Goal: Transaction & Acquisition: Purchase product/service

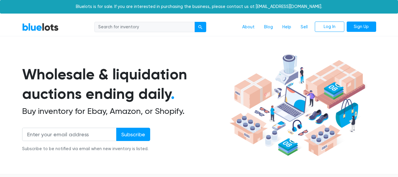
click at [170, 25] on input "search" at bounding box center [145, 27] width 100 height 11
type input "inspiron"
click at [195, 22] on button "submit" at bounding box center [201, 27] width 12 height 11
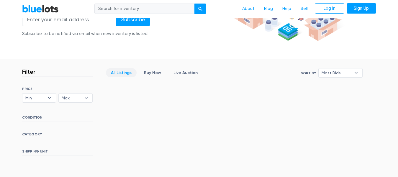
scroll to position [118, 0]
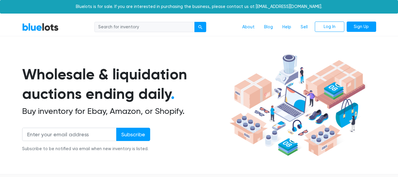
scroll to position [118, 0]
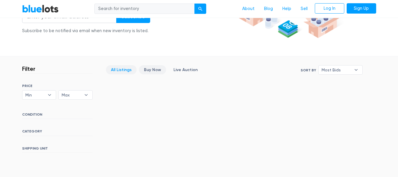
click at [149, 69] on link "Buy Now" at bounding box center [152, 69] width 27 height 9
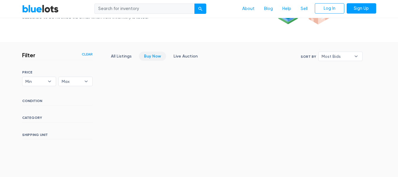
scroll to position [115, 0]
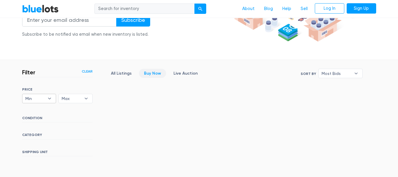
click at [34, 99] on span "Min" at bounding box center [34, 98] width 19 height 9
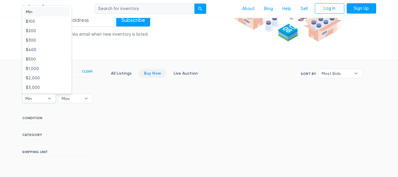
click at [53, 11] on li "Min" at bounding box center [47, 11] width 46 height 9
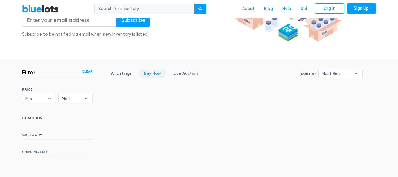
click at [45, 98] on b "▾" at bounding box center [49, 98] width 12 height 9
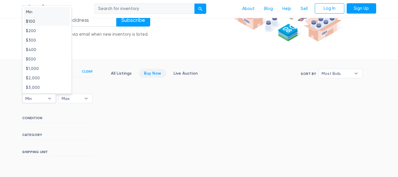
click at [49, 19] on li "$100" at bounding box center [47, 21] width 46 height 9
select select "10000"
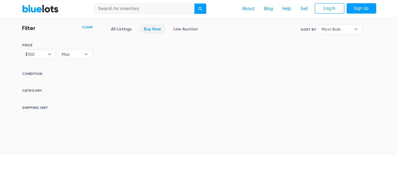
scroll to position [159, 0]
click at [32, 53] on span "$100" at bounding box center [34, 54] width 19 height 9
click at [27, 65] on li "Min" at bounding box center [47, 65] width 46 height 9
select select
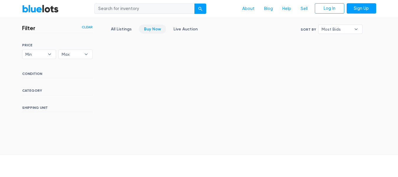
click at [66, 53] on span "Max" at bounding box center [71, 54] width 19 height 9
click at [70, 75] on li "$100" at bounding box center [83, 75] width 46 height 9
select select "10000"
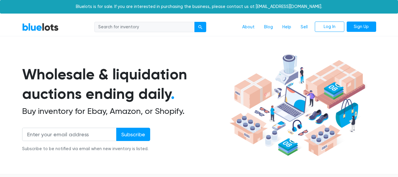
scroll to position [159, 0]
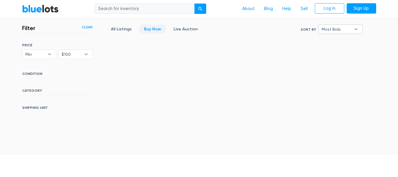
click at [326, 29] on span "Most Bids" at bounding box center [337, 29] width 30 height 9
click at [328, 50] on li "Ending Soonest" at bounding box center [343, 50] width 46 height 9
select select "ending_soonest"
click at [152, 9] on input "search" at bounding box center [145, 9] width 100 height 11
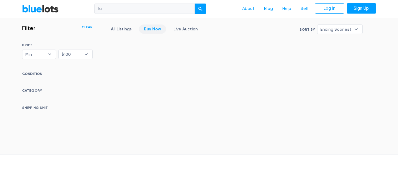
type input "l"
type input "dell"
click at [195, 4] on button "submit" at bounding box center [201, 9] width 12 height 11
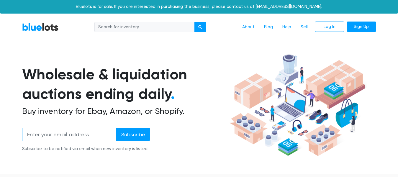
click at [84, 138] on input "email" at bounding box center [69, 134] width 95 height 13
type input "ark.fashion.10@gmail.com"
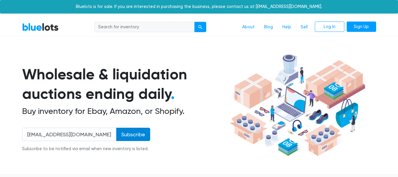
click at [130, 132] on input "Subscribe" at bounding box center [133, 134] width 34 height 13
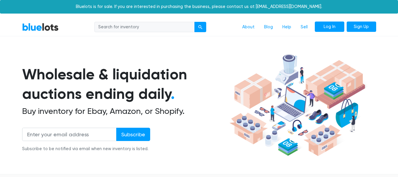
click at [333, 27] on link "Log In" at bounding box center [330, 27] width 30 height 11
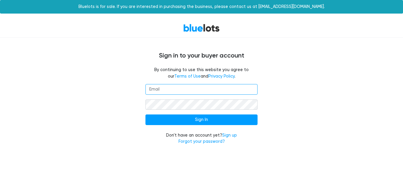
click at [217, 87] on input "email" at bounding box center [202, 89] width 112 height 11
type input "[EMAIL_ADDRESS][DOMAIN_NAME]"
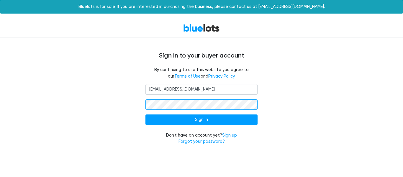
click at [400, 19] on nav "BlueLots" at bounding box center [201, 27] width 403 height 19
click at [146, 115] on input "Sign In" at bounding box center [202, 120] width 112 height 11
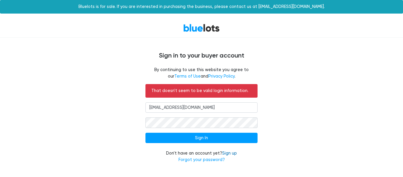
click at [235, 154] on link "Sign up" at bounding box center [229, 153] width 15 height 5
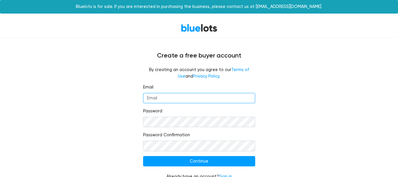
click at [194, 100] on input "Email" at bounding box center [199, 98] width 112 height 11
type input "[EMAIL_ADDRESS][DOMAIN_NAME]"
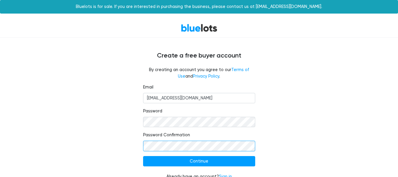
click at [143, 156] on input "Continue" at bounding box center [199, 161] width 112 height 11
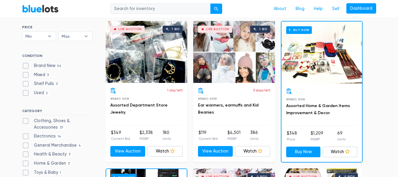
scroll to position [177, 0]
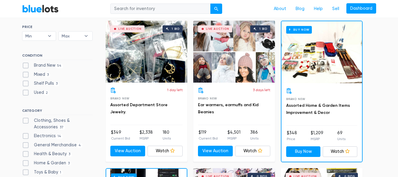
type input "ark.fashion.10@gmail.com"
click at [48, 137] on label "Electronics 14" at bounding box center [42, 136] width 41 height 6
click at [26, 137] on input "Electronics 14" at bounding box center [24, 135] width 4 height 4
checkbox input "true"
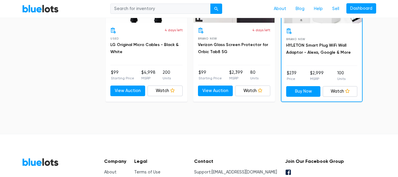
scroll to position [975, 0]
